Goal: Transaction & Acquisition: Purchase product/service

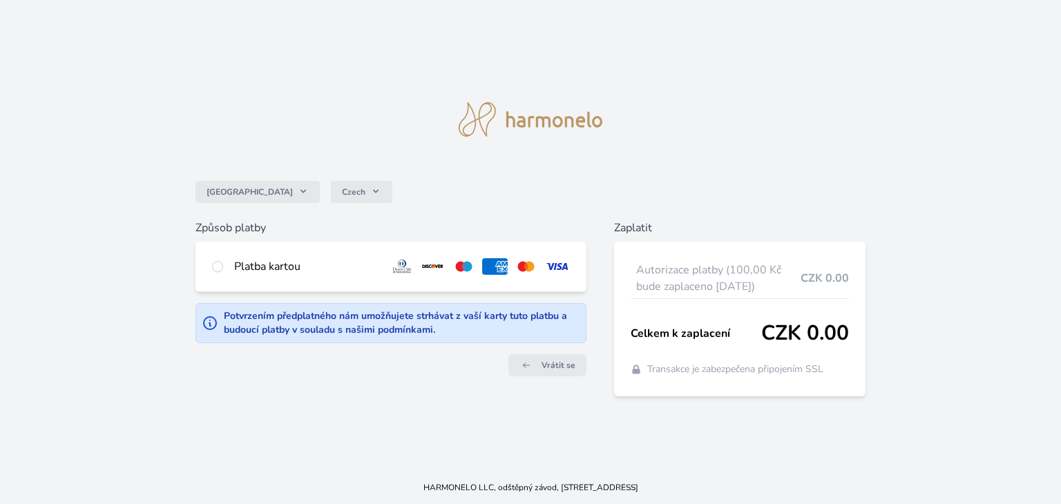
click at [276, 258] on div "Platba kartou" at bounding box center [306, 266] width 144 height 17
radio input "true"
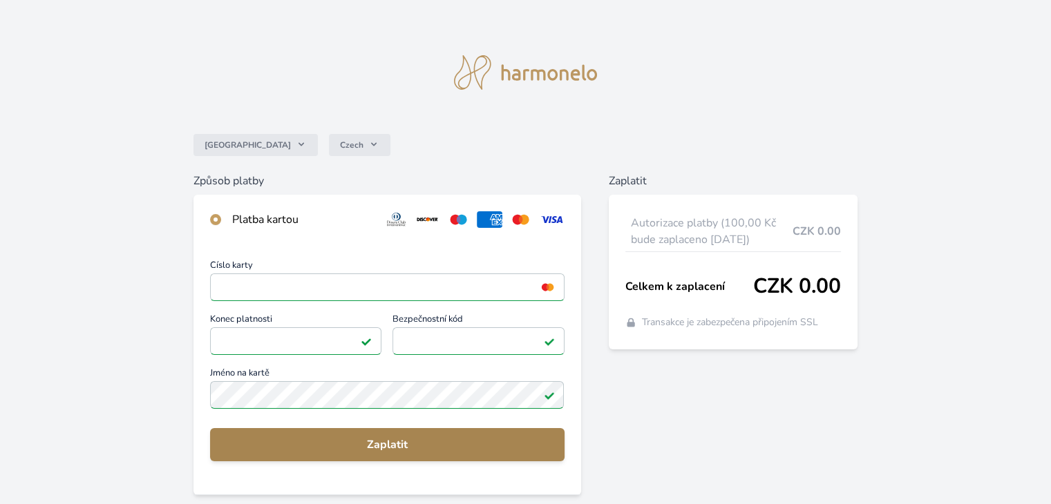
click at [464, 455] on button "Zaplatit" at bounding box center [387, 444] width 354 height 33
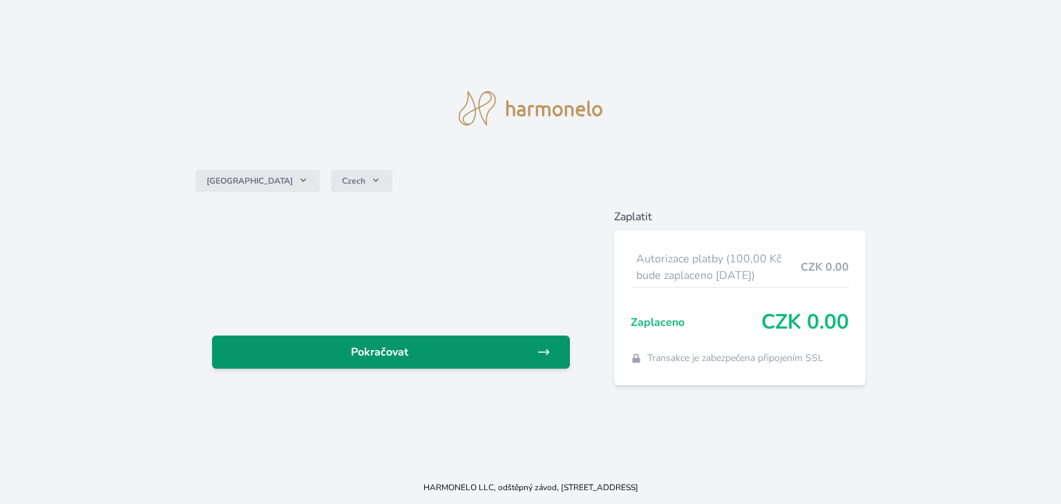
click at [387, 351] on span "Pokračovat" at bounding box center [380, 352] width 314 height 17
